Goal: Transaction & Acquisition: Purchase product/service

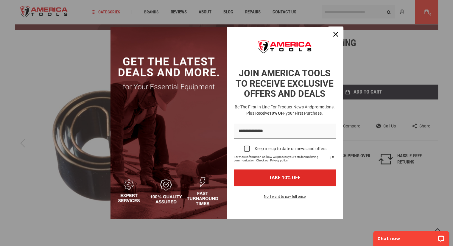
drag, startPoint x: 336, startPoint y: 33, endPoint x: 332, endPoint y: 33, distance: 4.2
click at [336, 33] on icon "close icon" at bounding box center [335, 34] width 5 height 5
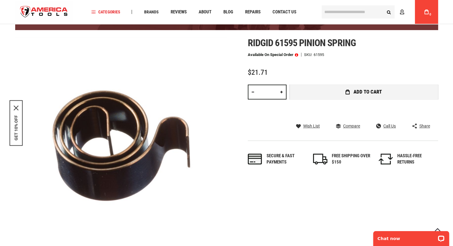
click at [361, 92] on span "Add to Cart" at bounding box center [368, 91] width 28 height 5
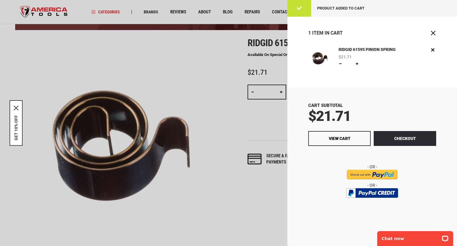
click at [372, 172] on input "image" at bounding box center [372, 175] width 51 height 10
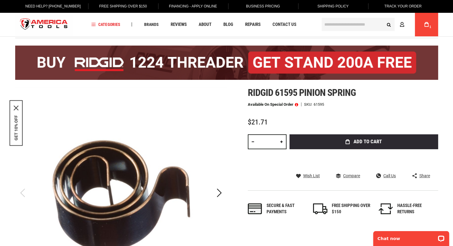
scroll to position [30, 0]
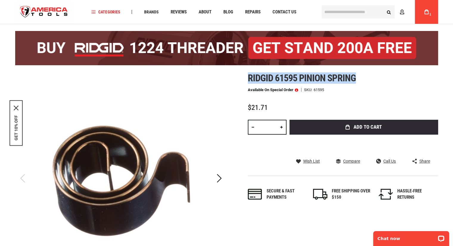
drag, startPoint x: 248, startPoint y: 78, endPoint x: 365, endPoint y: 78, distance: 116.8
click at [365, 78] on h1 "Ridgid 61595 pinion spring" at bounding box center [343, 78] width 190 height 11
copy span "Ridgid 61595 pinion spring"
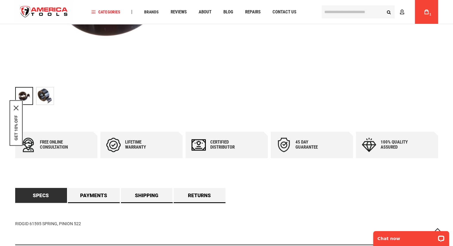
scroll to position [268, 0]
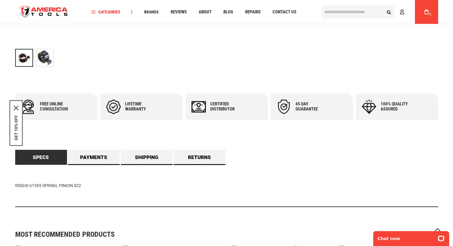
click at [48, 105] on div "Free online consultation" at bounding box center [58, 107] width 36 height 10
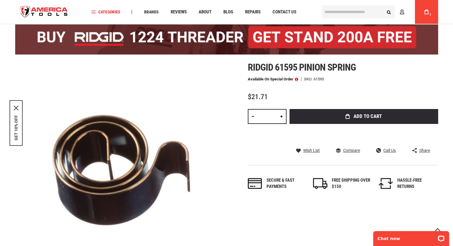
scroll to position [60, 0]
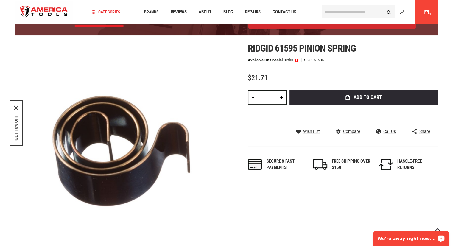
click at [392, 239] on p "We're away right now. Please check back later!" at bounding box center [407, 238] width 59 height 5
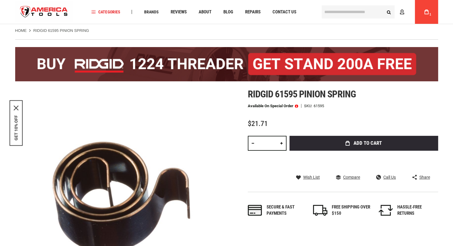
scroll to position [0, 0]
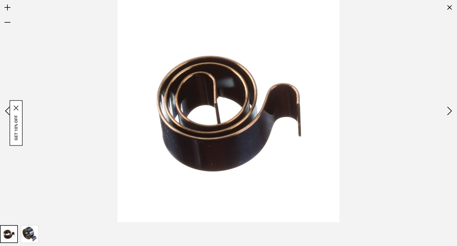
click at [220, 139] on img at bounding box center [229, 111] width 222 height 222
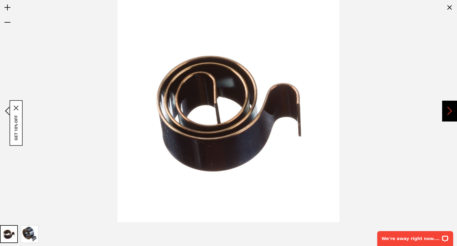
click at [446, 108] on div "Next" at bounding box center [450, 111] width 15 height 21
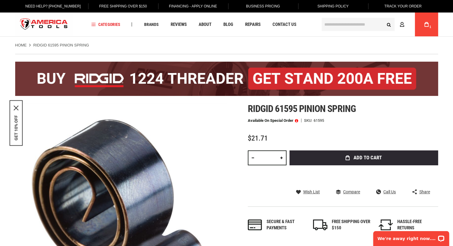
click at [297, 121] on span at bounding box center [296, 121] width 3 height 4
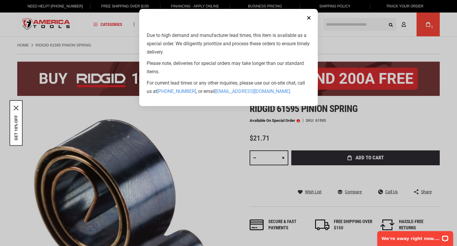
click at [334, 133] on aside "Close Due to high demand and manufacturer lead times, this item is available as…" at bounding box center [228, 123] width 457 height 246
click at [311, 17] on button "Close" at bounding box center [309, 18] width 12 height 12
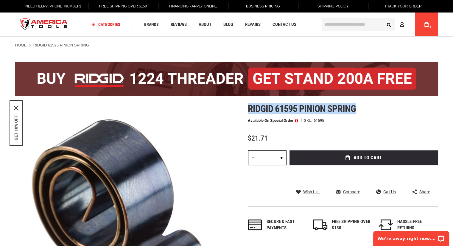
drag, startPoint x: 356, startPoint y: 108, endPoint x: 245, endPoint y: 109, distance: 111.1
click at [245, 109] on div "Skip to the end of the images gallery Skip to the beginning of the images galle…" at bounding box center [226, 220] width 423 height 235
copy span "Ridgid 61595 pinion spring"
